Goal: Task Accomplishment & Management: Use online tool/utility

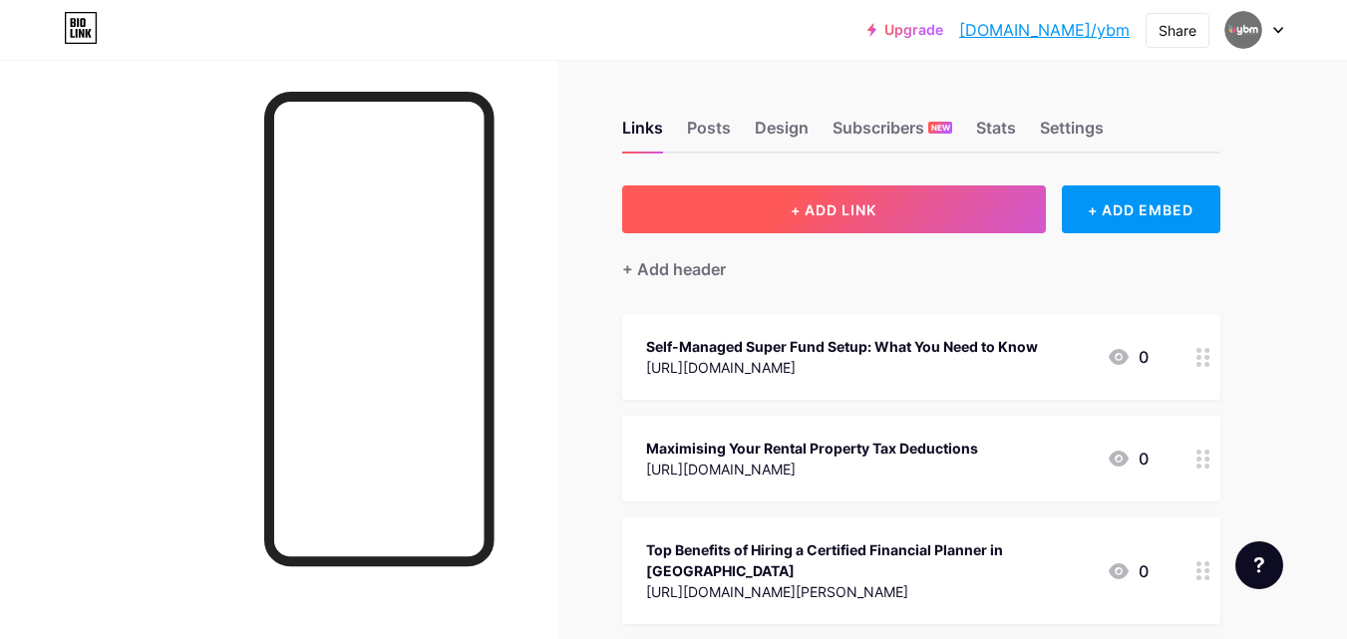
click at [829, 213] on span "+ ADD LINK" at bounding box center [834, 209] width 86 height 17
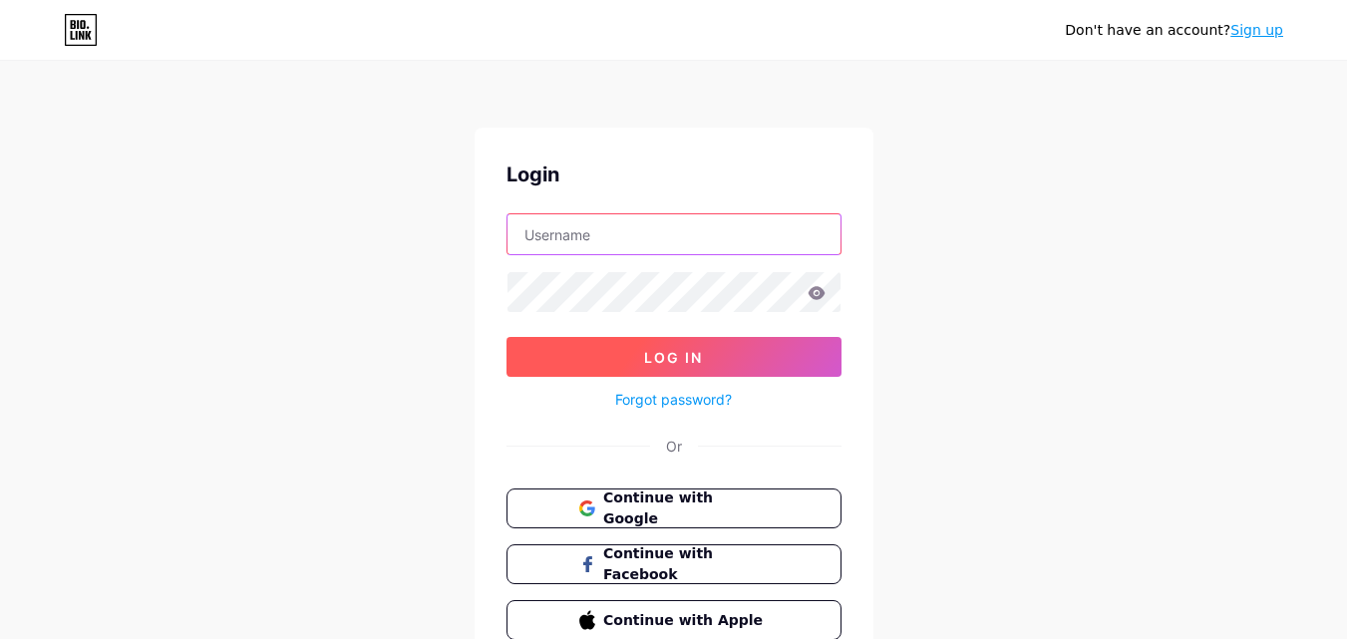
type input "[EMAIL_ADDRESS][DOMAIN_NAME]"
click at [703, 357] on button "Log In" at bounding box center [674, 357] width 335 height 40
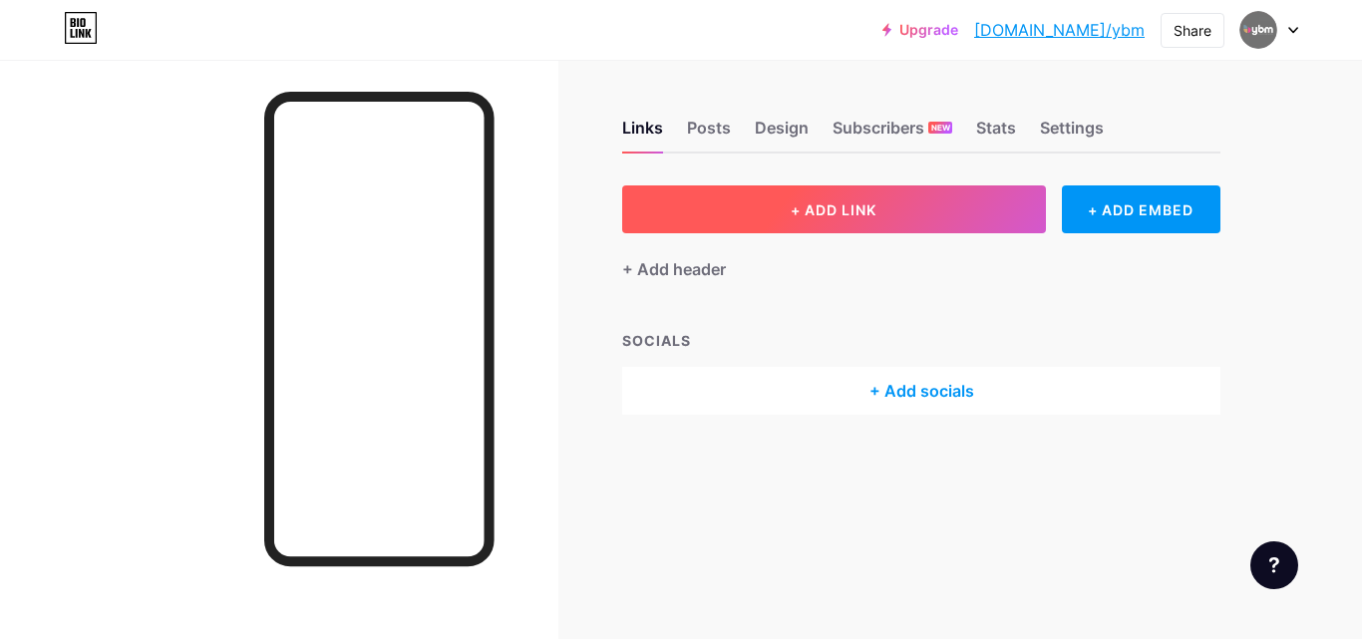
click at [862, 212] on span "+ ADD LINK" at bounding box center [834, 209] width 86 height 17
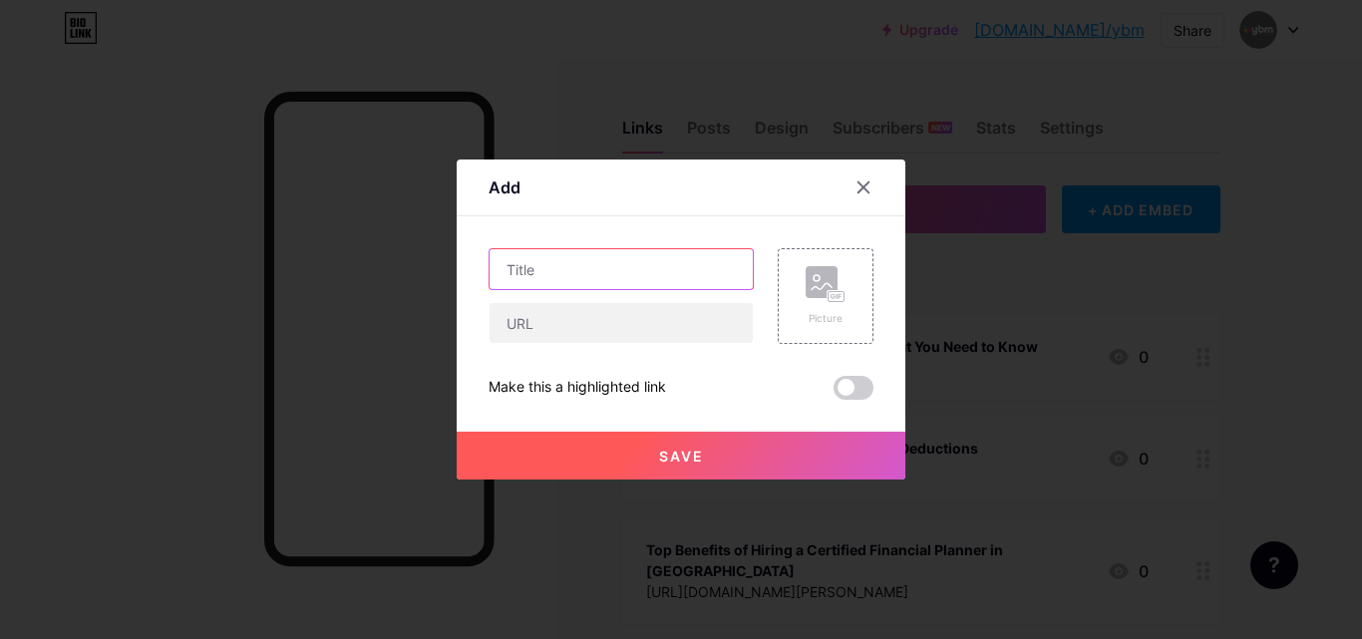
click at [502, 281] on input "text" at bounding box center [621, 269] width 263 height 40
paste input "How a Financial Advisor in Orange NSW Helps You Choose Income Protection Insura…"
type input "How a Financial Advisor in Orange NSW Helps You Choose Income Protection Insura…"
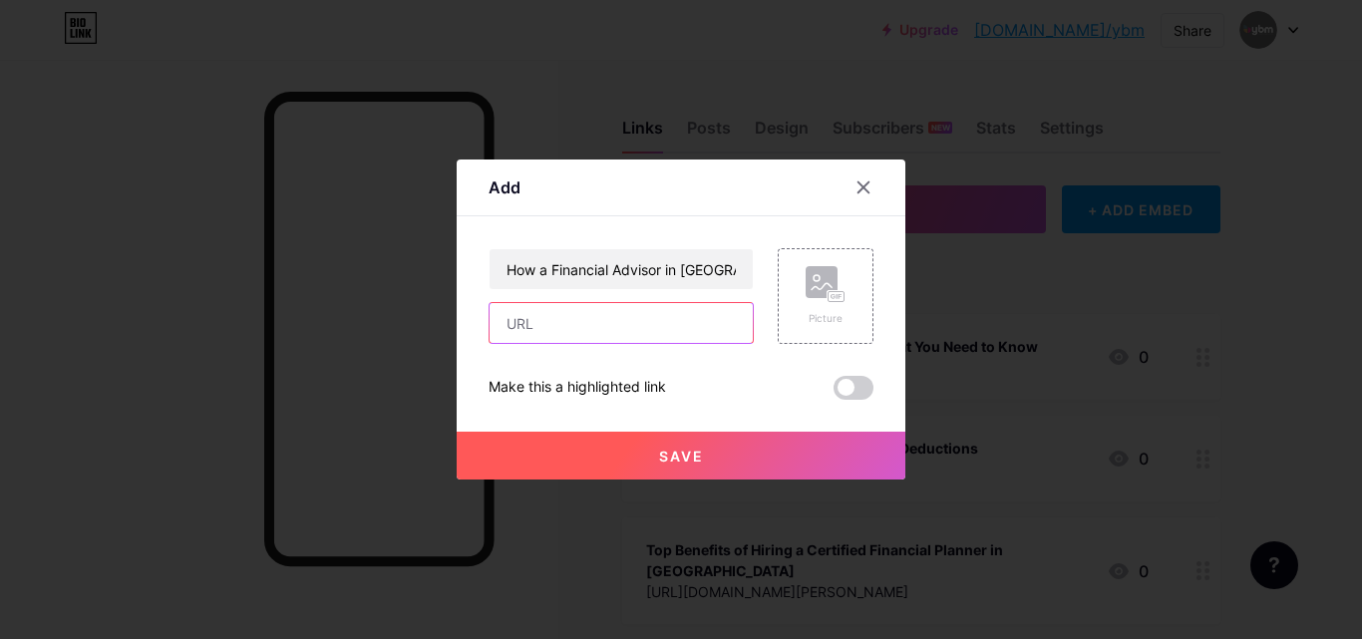
click at [616, 317] on input "text" at bounding box center [621, 323] width 263 height 40
paste input "[URL][DOMAIN_NAME]"
type input "[URL][DOMAIN_NAME]"
click at [845, 383] on span at bounding box center [854, 388] width 40 height 24
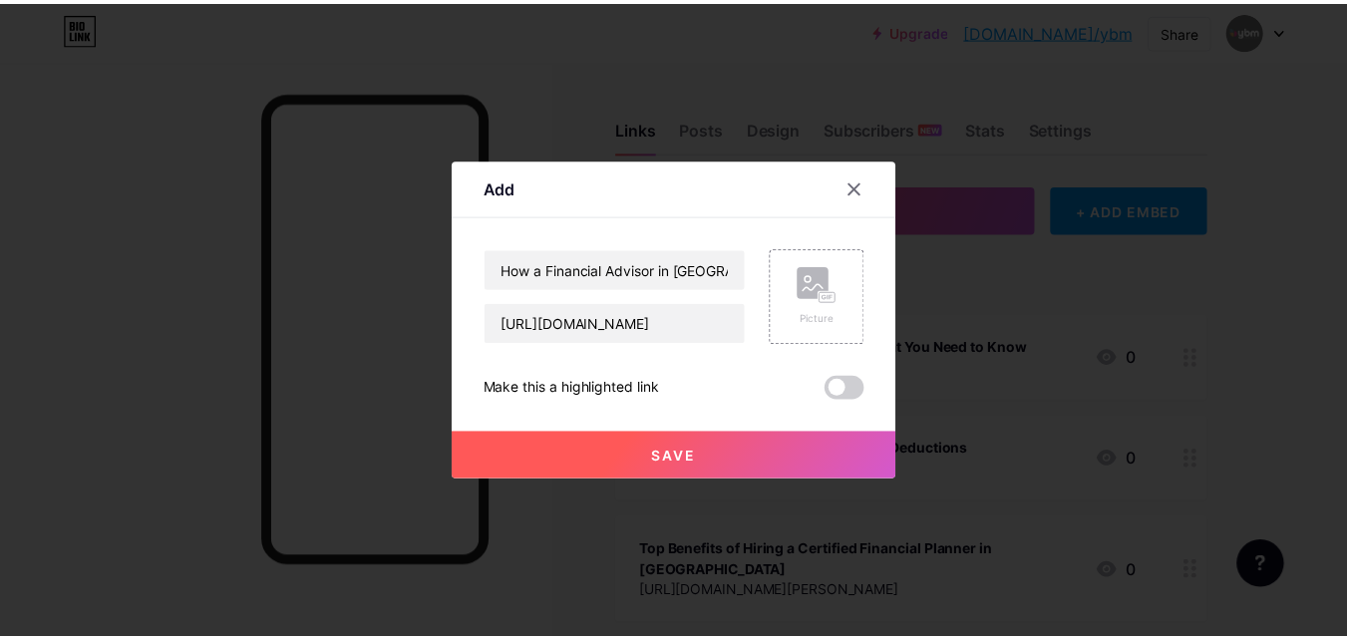
scroll to position [0, 0]
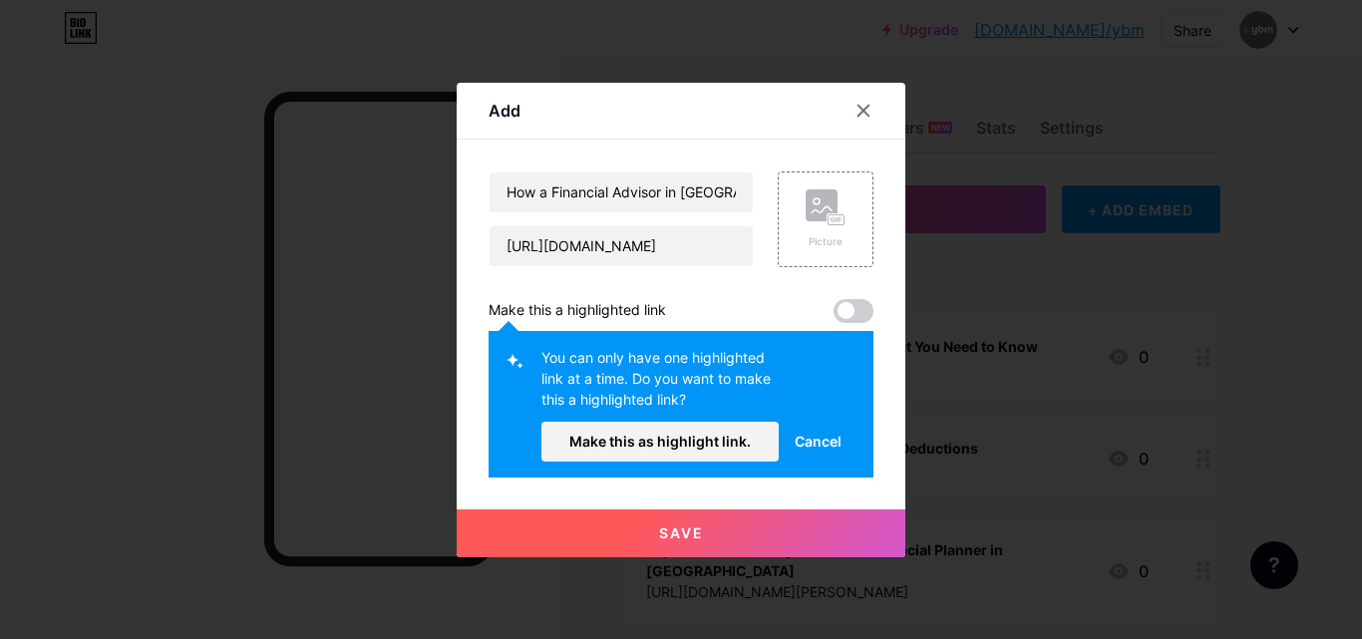
click at [846, 306] on span at bounding box center [854, 311] width 40 height 24
click at [801, 446] on span "Cancel" at bounding box center [818, 441] width 47 height 21
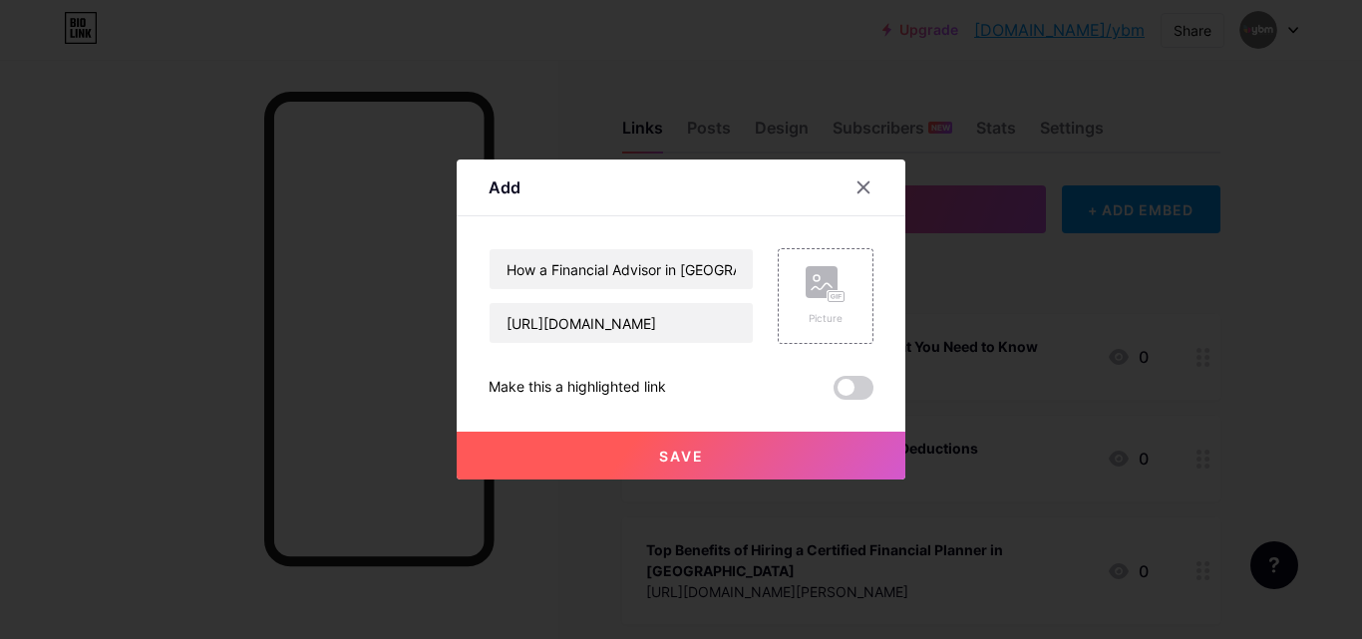
click at [677, 451] on span "Save" at bounding box center [681, 456] width 45 height 17
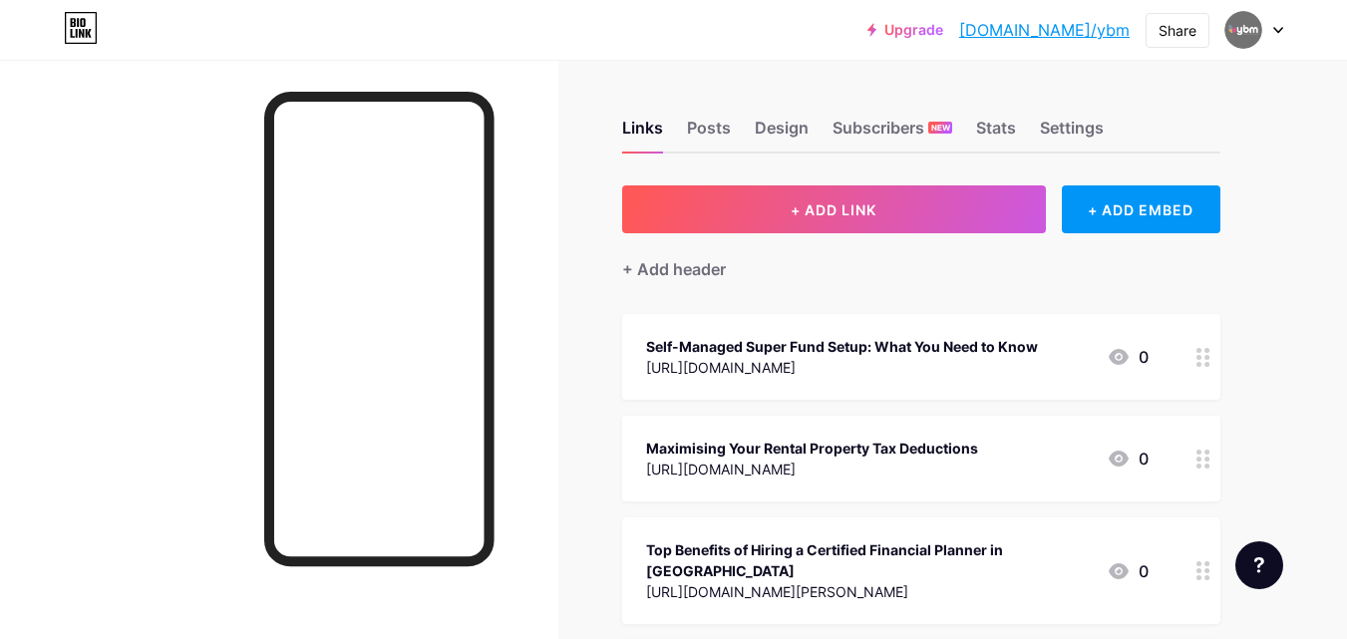
click at [1065, 34] on link "[DOMAIN_NAME]/ybm" at bounding box center [1044, 30] width 170 height 24
